Goal: Information Seeking & Learning: Check status

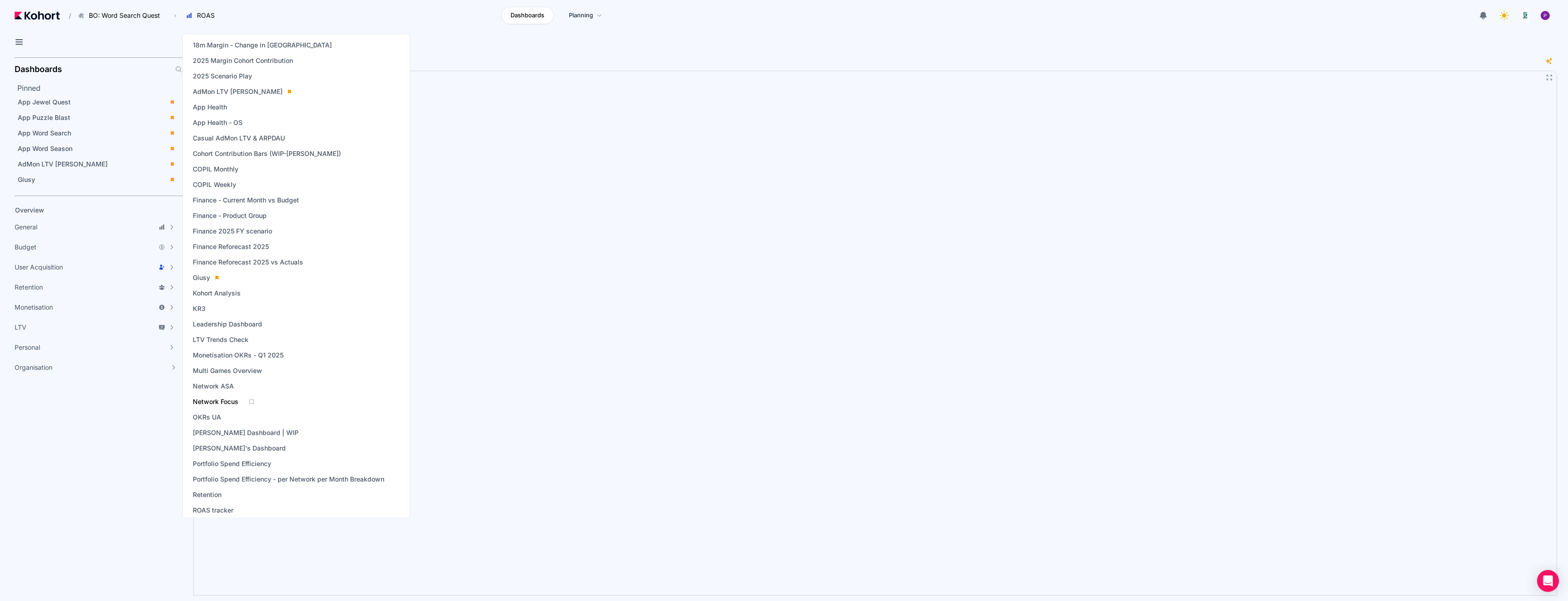
click at [223, 401] on span "Network Focus" at bounding box center [215, 401] width 46 height 9
click at [235, 370] on span "Multi Games Overview" at bounding box center [228, 370] width 69 height 9
click at [221, 173] on span "COPIL Monthly" at bounding box center [215, 169] width 46 height 9
click at [226, 185] on span "COPIL Weekly" at bounding box center [214, 185] width 43 height 9
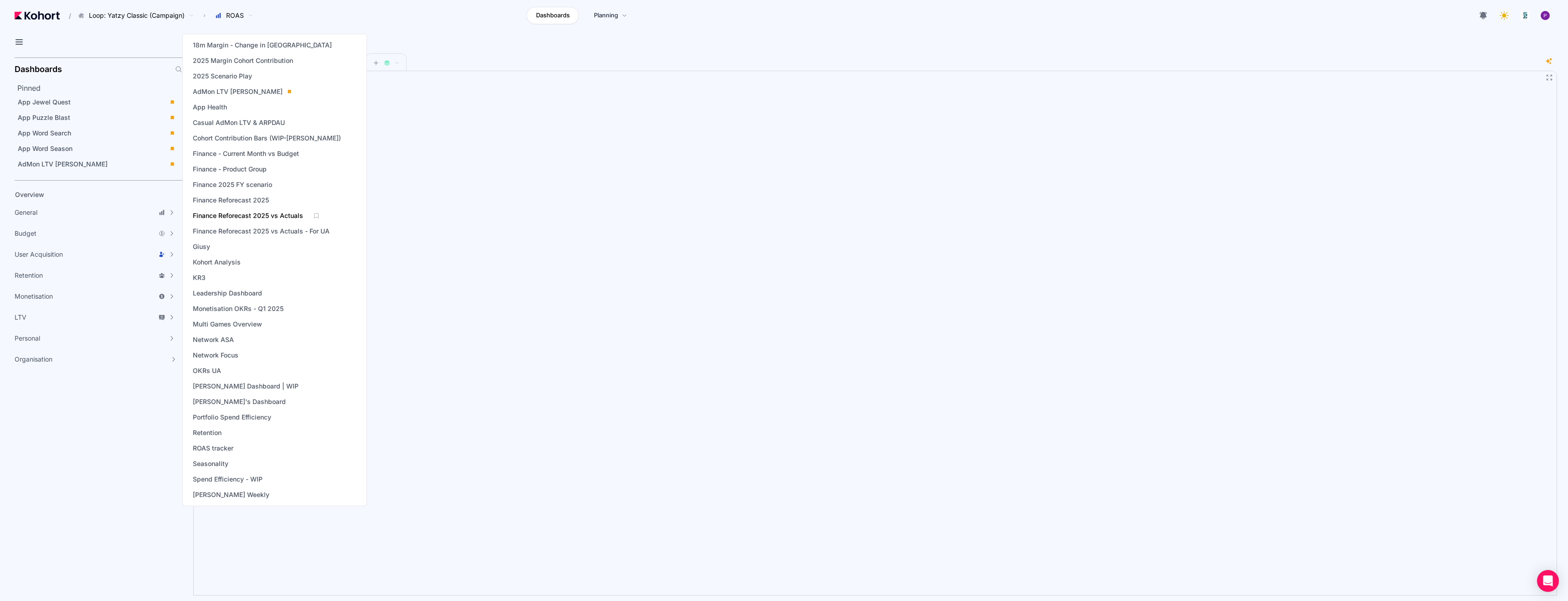
click at [239, 215] on span "Finance Reforecast 2025 vs Actuals" at bounding box center [248, 216] width 110 height 9
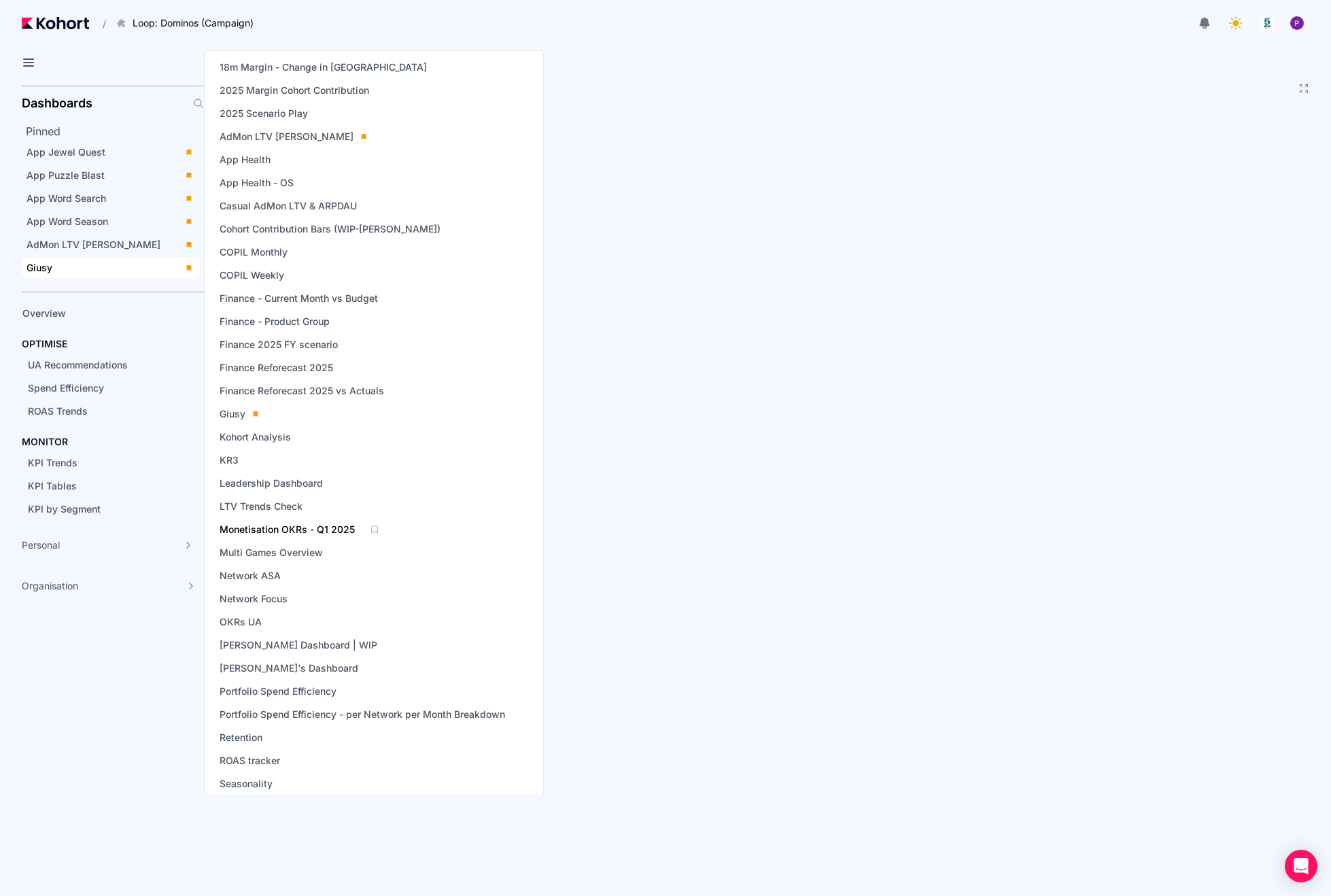
scroll to position [30, 0]
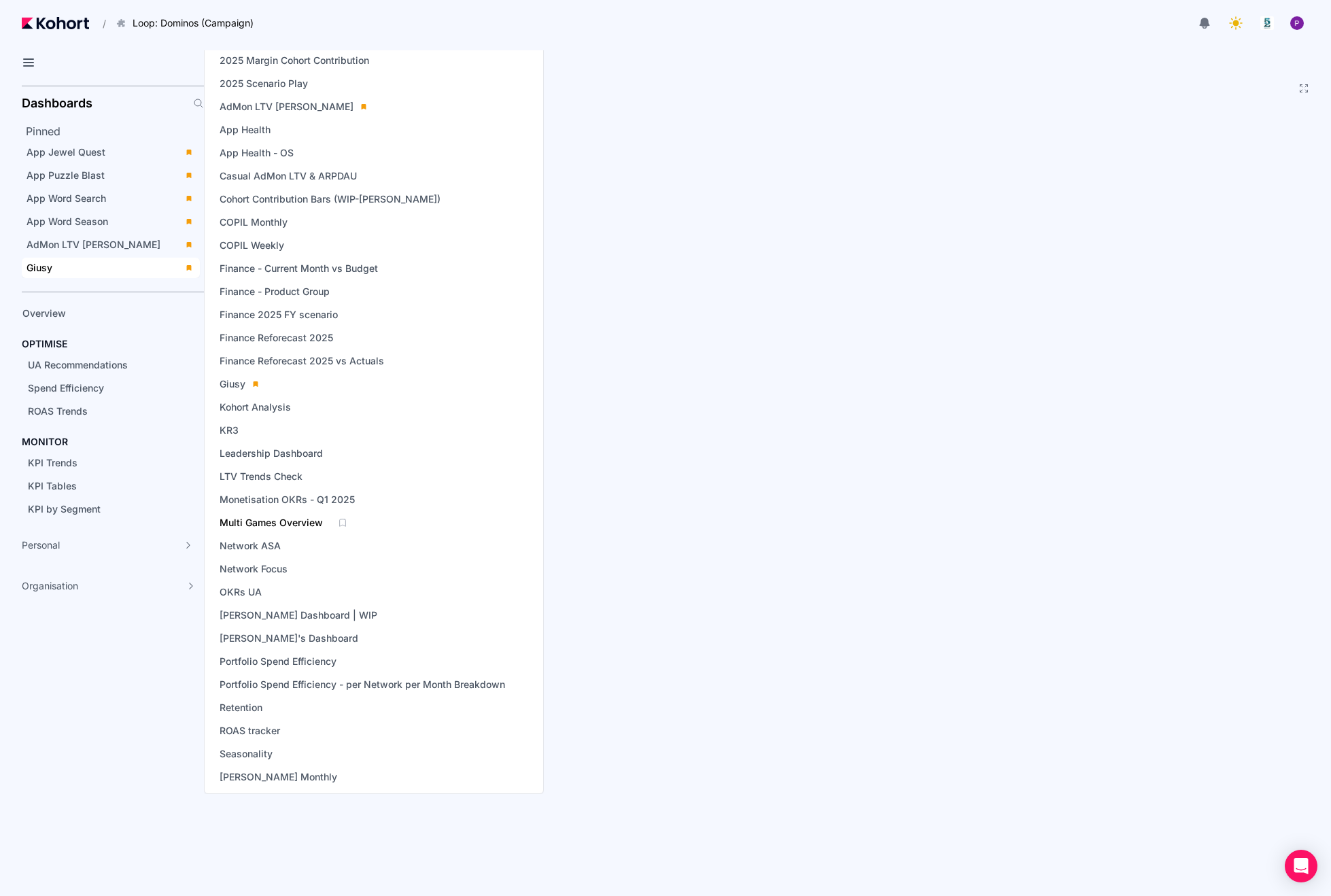
click at [236, 518] on span "Multi Games Overview" at bounding box center [271, 522] width 104 height 14
click at [233, 383] on span "Giusy" at bounding box center [232, 384] width 25 height 14
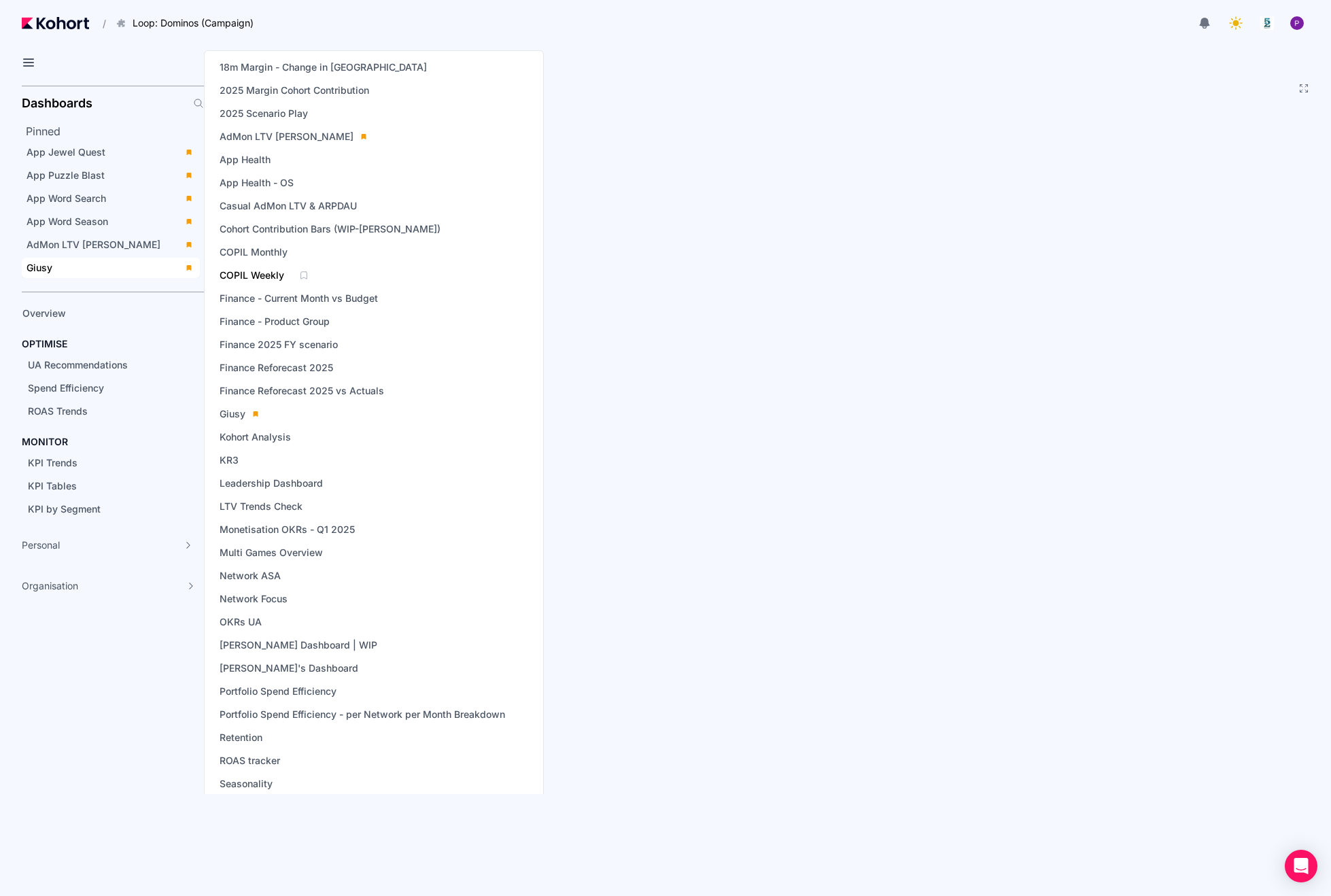
scroll to position [30, 0]
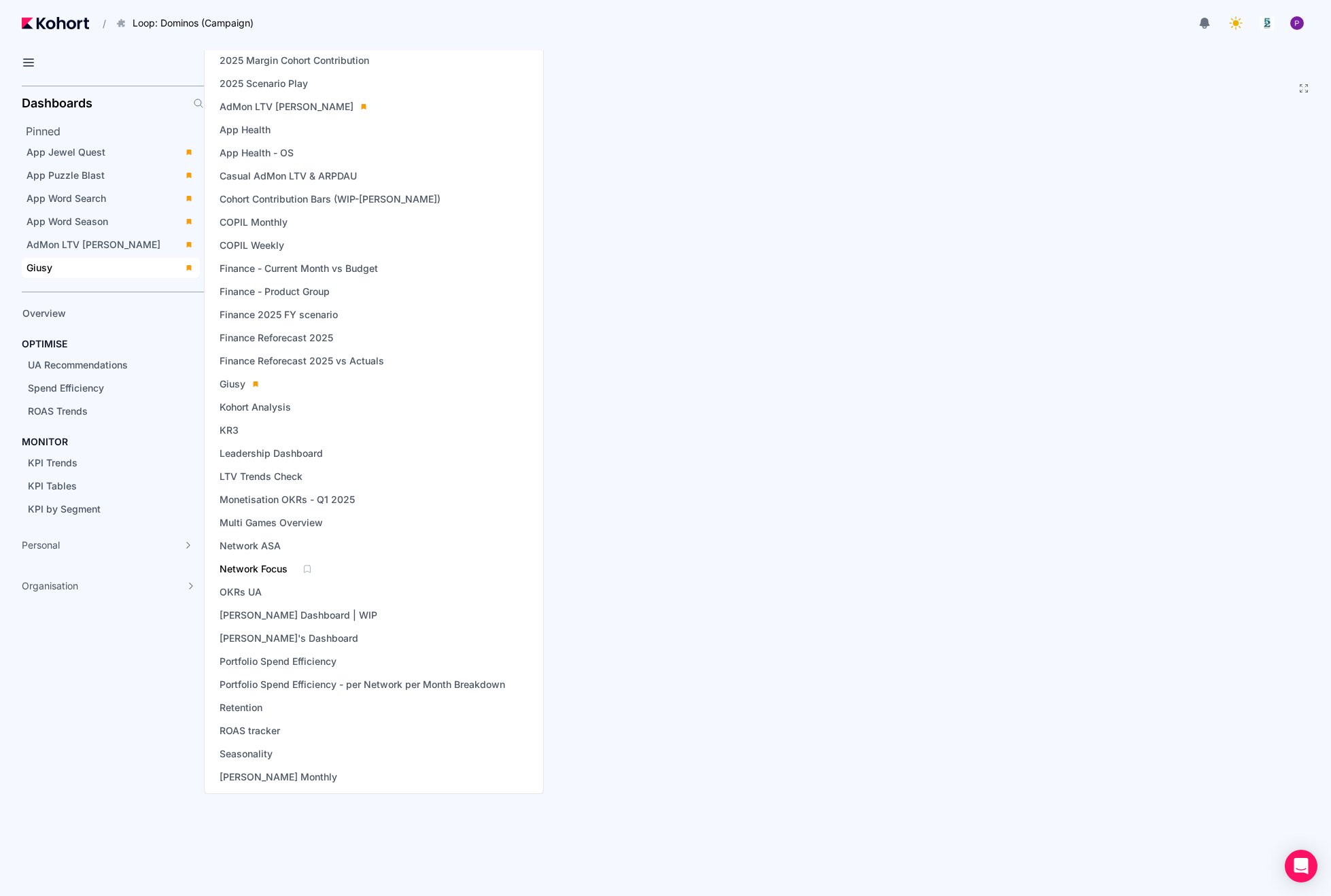
click at [243, 565] on span "Network Focus" at bounding box center [253, 568] width 68 height 14
click at [233, 384] on span "Giusy" at bounding box center [232, 384] width 25 height 14
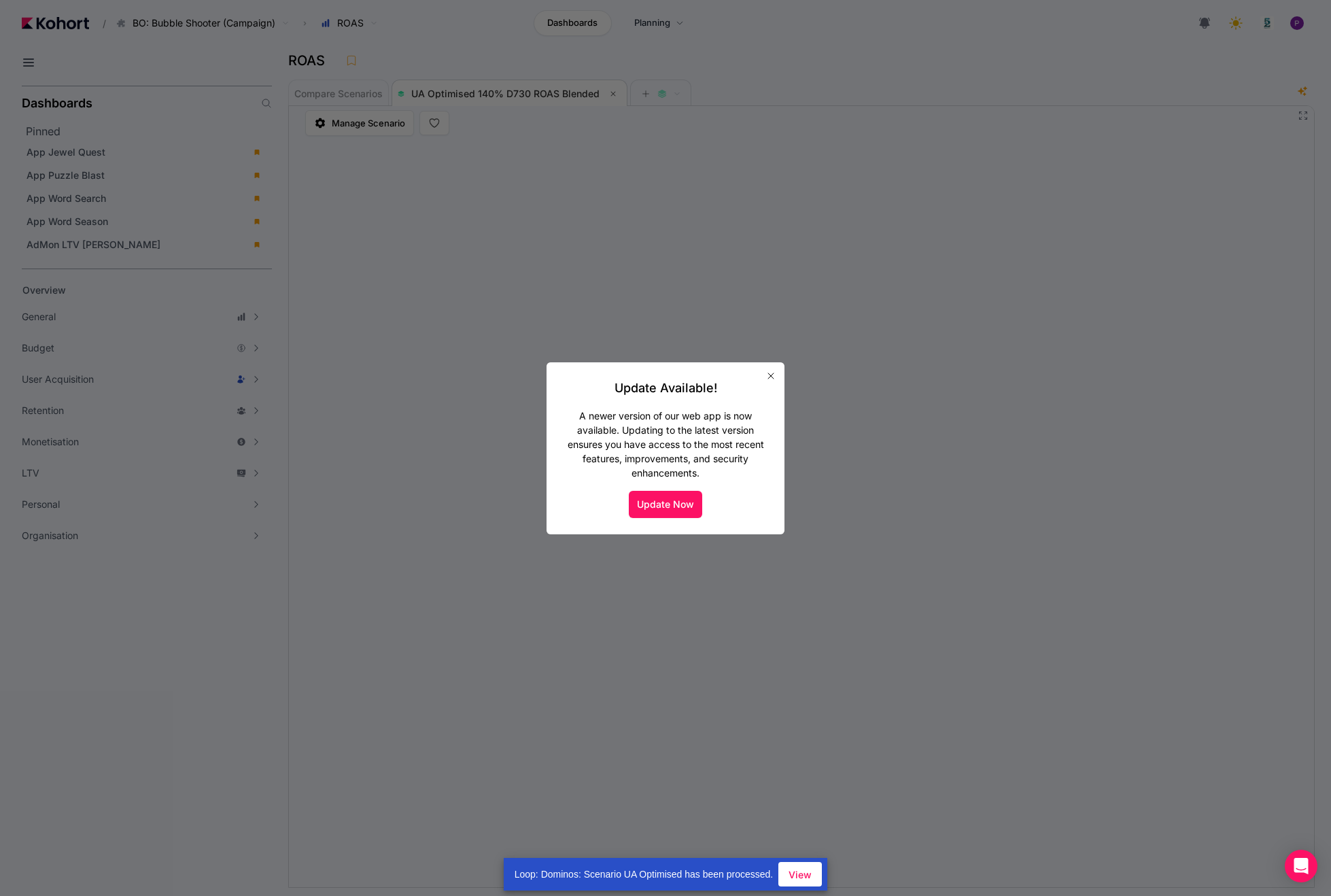
scroll to position [1, 0]
